Goal: Transaction & Acquisition: Purchase product/service

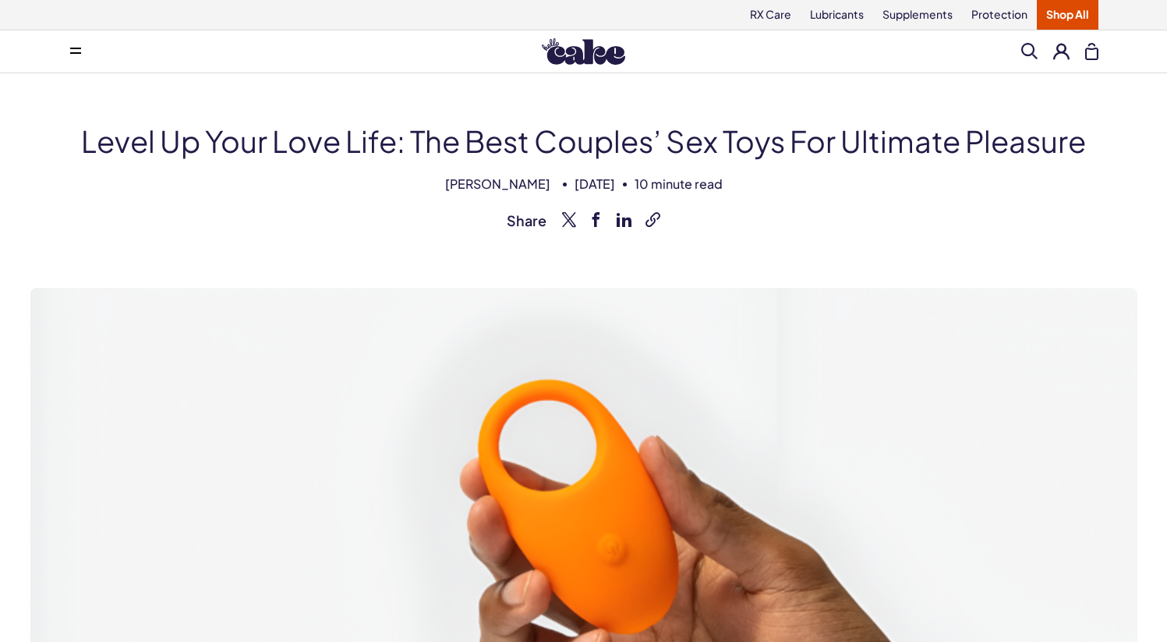
click at [72, 53] on icon at bounding box center [75, 53] width 11 height 2
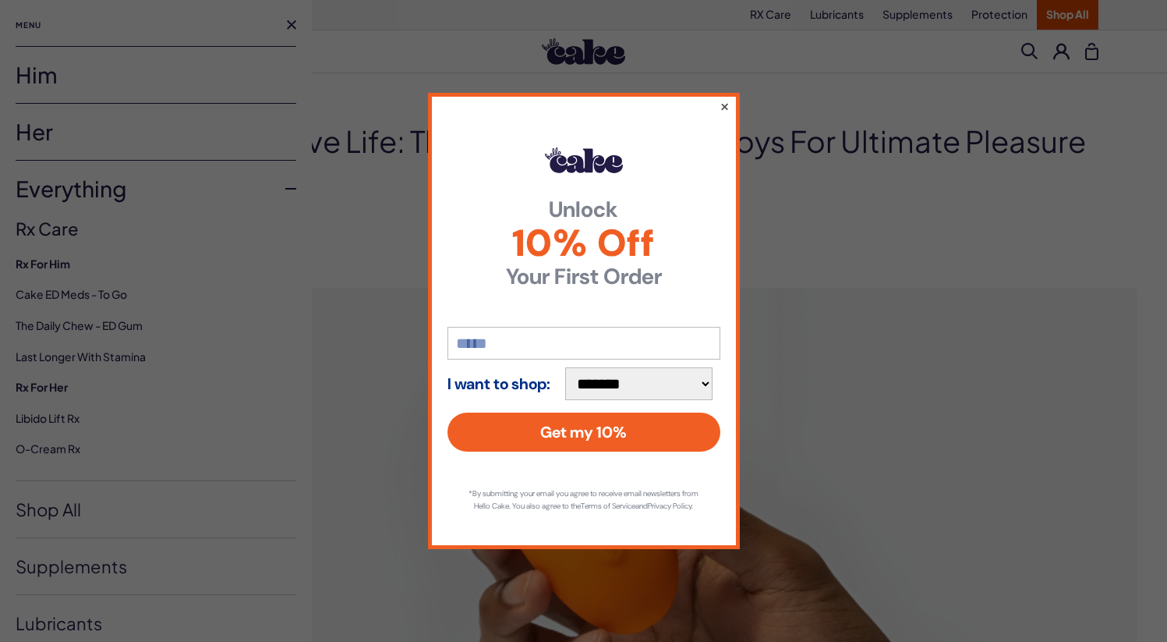
click at [720, 106] on button "×" at bounding box center [724, 106] width 10 height 19
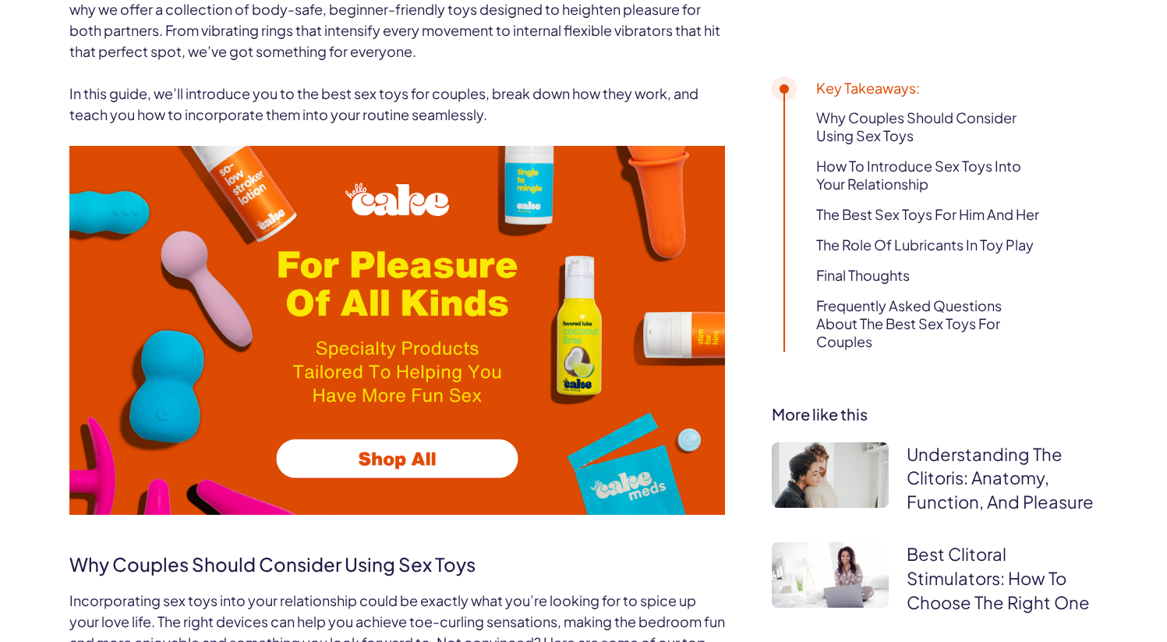
scroll to position [1117, 0]
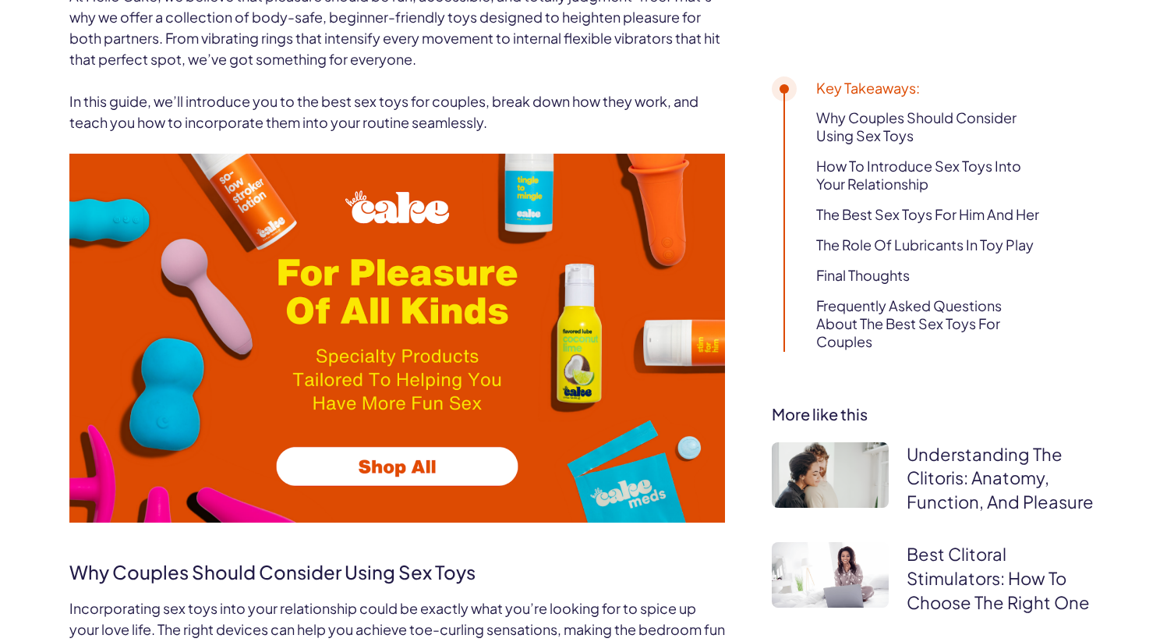
click at [414, 471] on img at bounding box center [397, 338] width 656 height 369
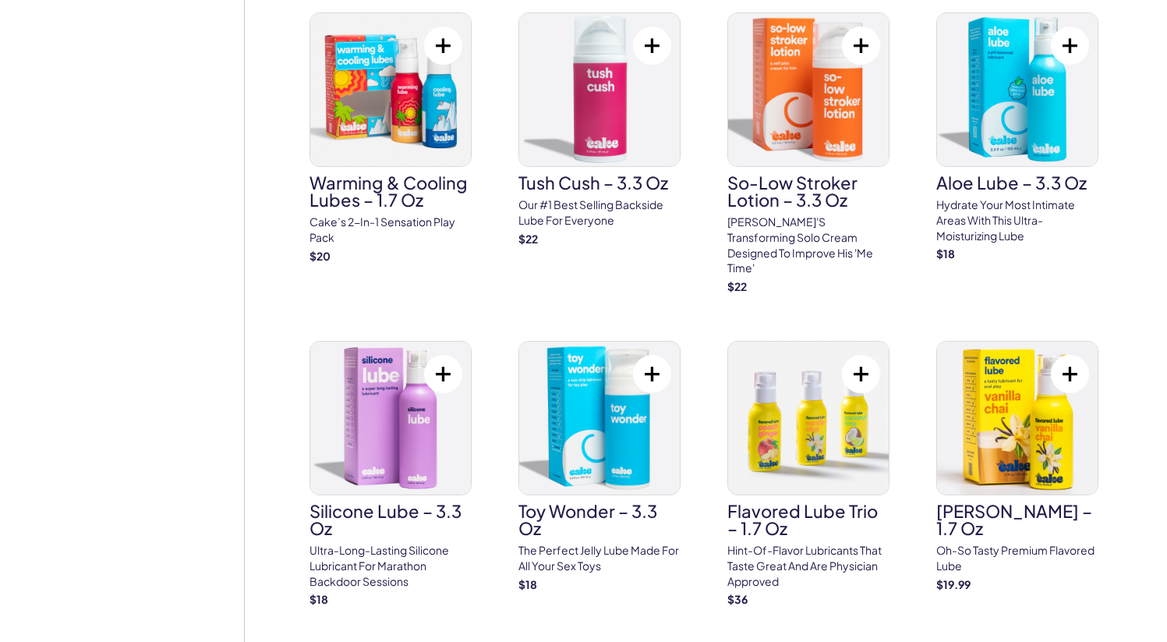
scroll to position [2032, 0]
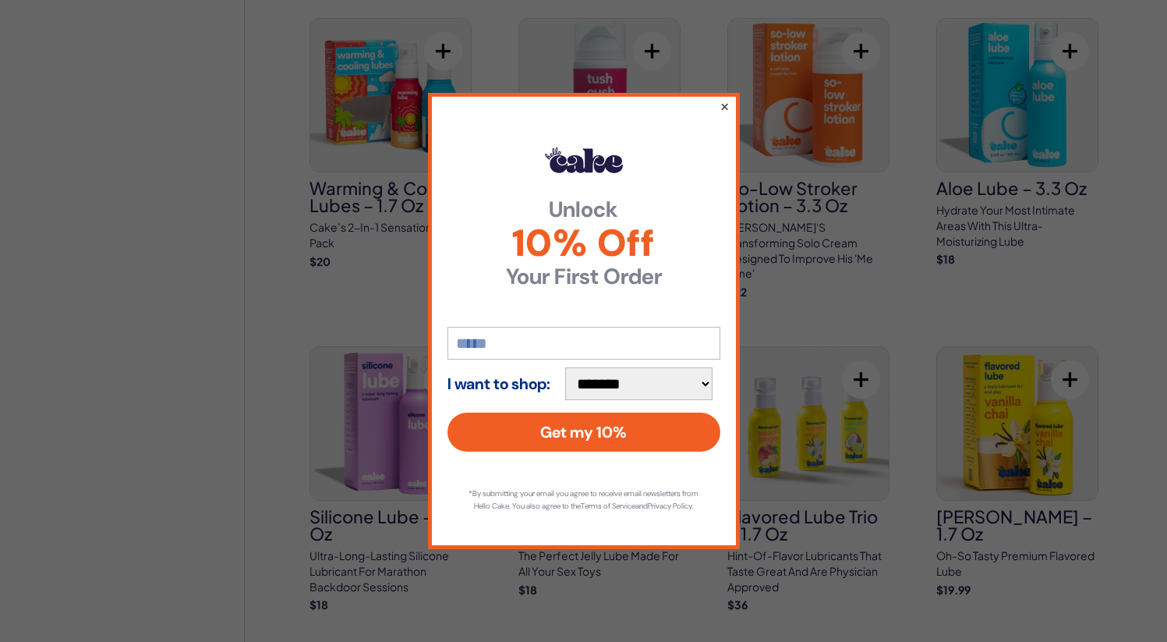
click at [726, 101] on button "×" at bounding box center [724, 106] width 10 height 19
